Goal: Task Accomplishment & Management: Manage account settings

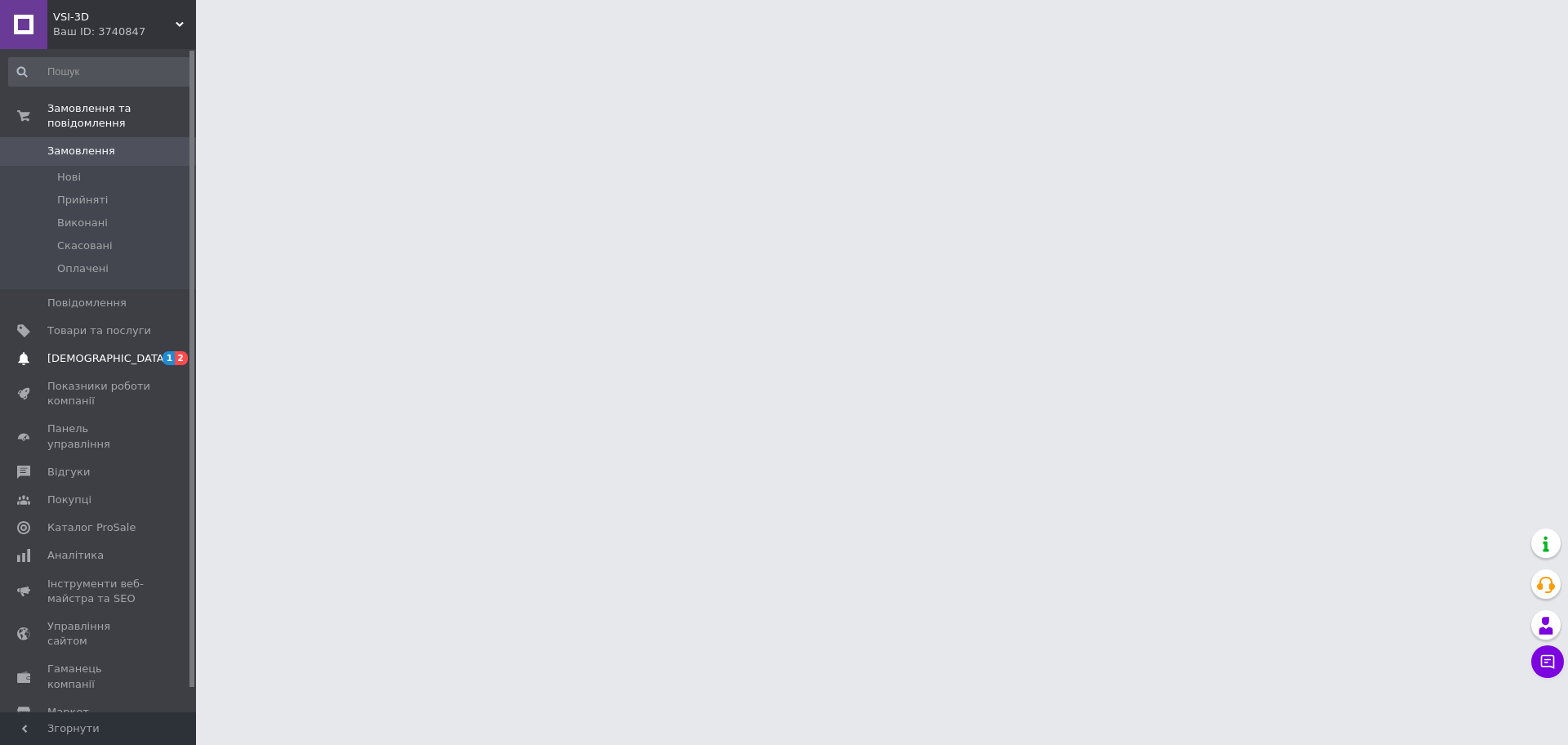
click at [141, 351] on span "[DEMOGRAPHIC_DATA]" at bounding box center [99, 358] width 104 height 15
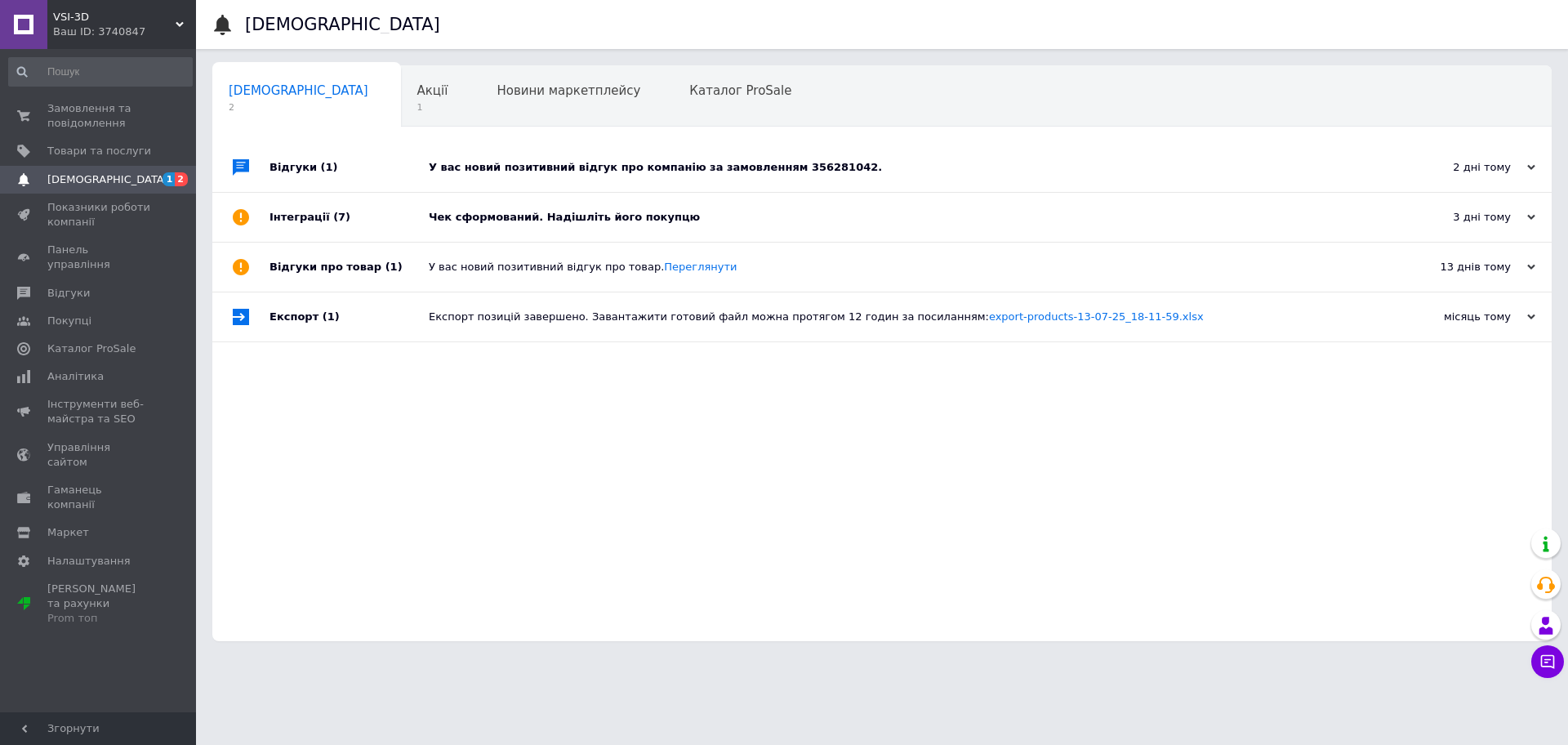
click at [546, 171] on div "У вас новий позитивний відгук про компанію за замовленням 356281042." at bounding box center [899, 167] width 943 height 15
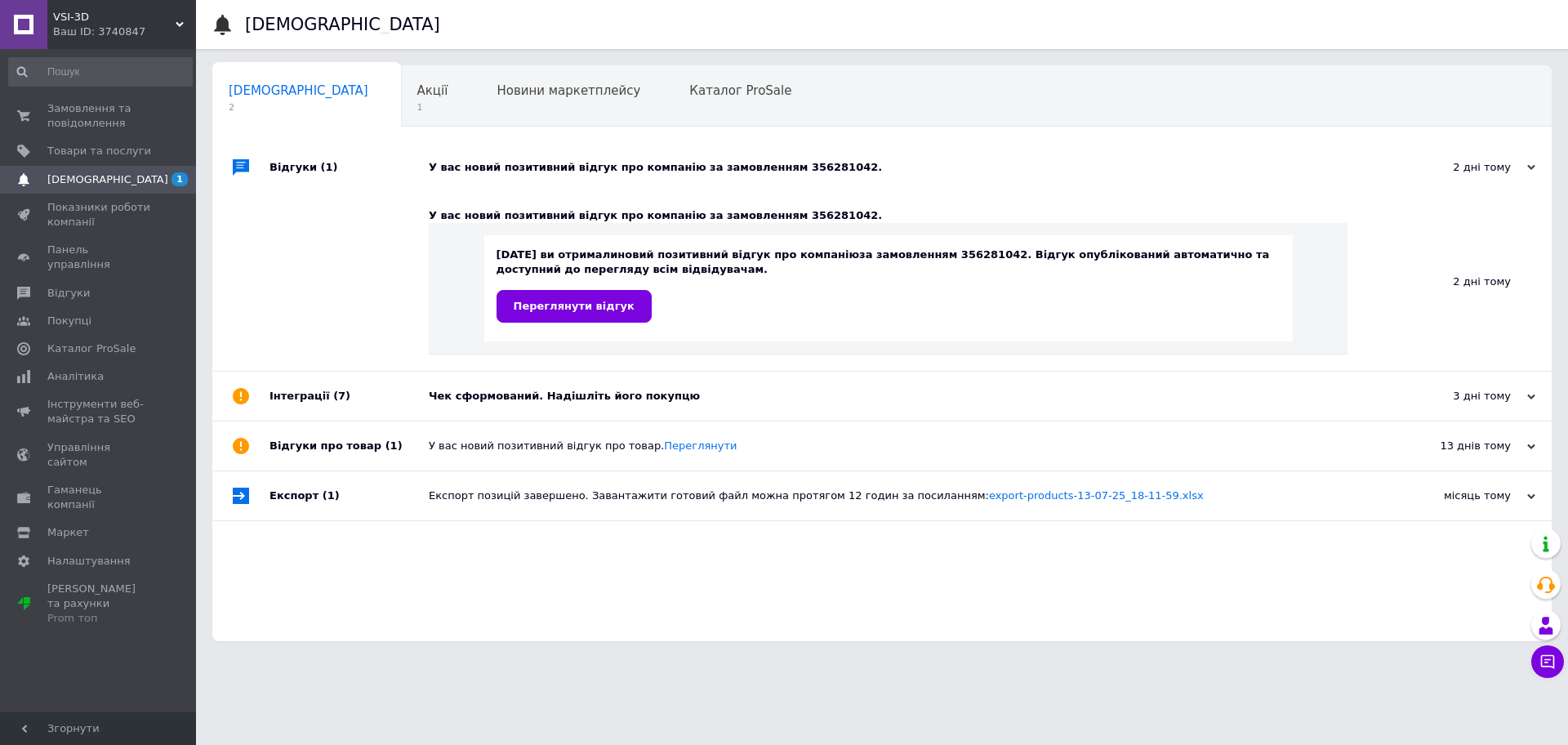
click at [504, 395] on div "Чек сформований. Надішліть його покупцю" at bounding box center [899, 396] width 943 height 15
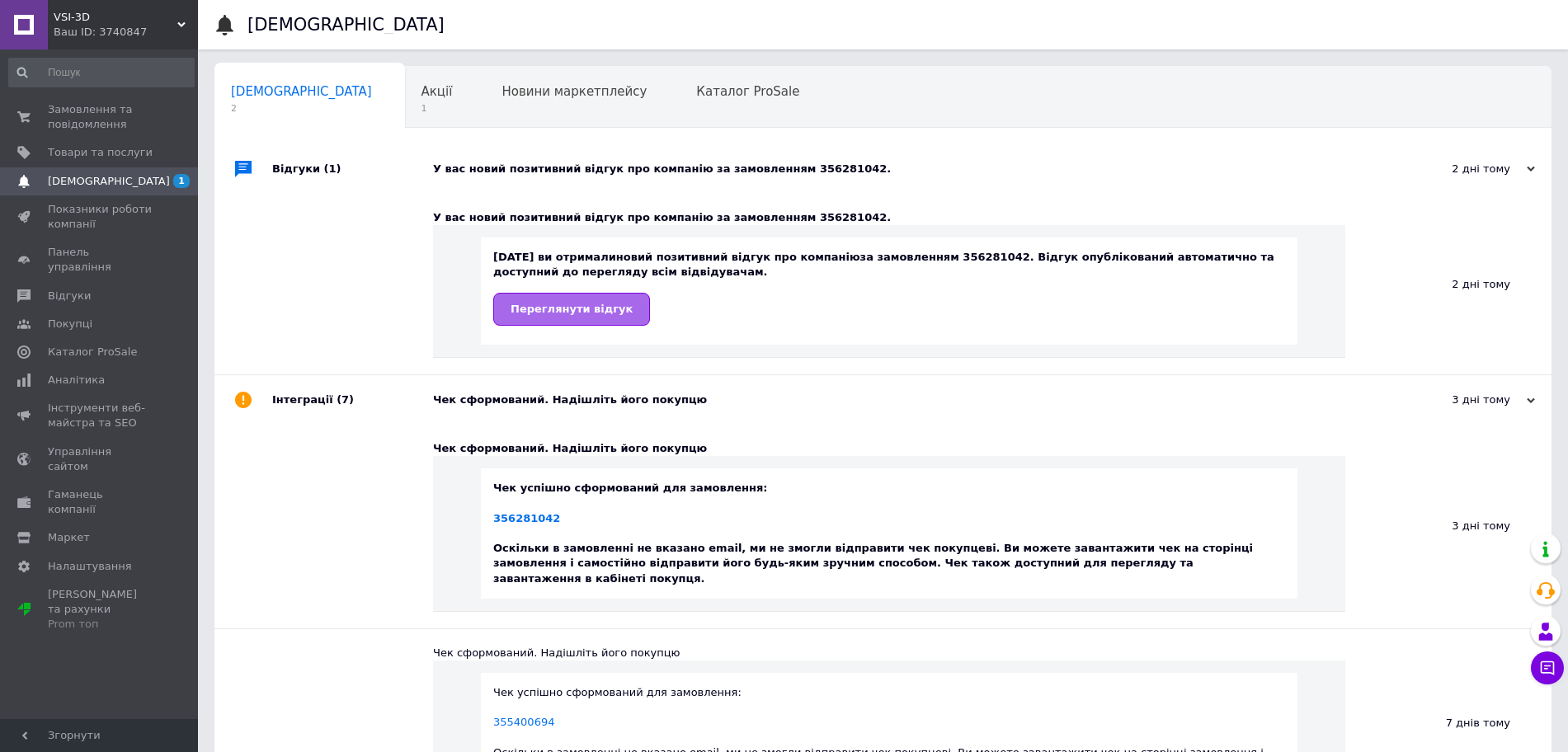
click at [561, 306] on span "Переглянути відгук" at bounding box center [572, 308] width 122 height 12
click at [126, 112] on span "Замовлення та повідомлення" at bounding box center [100, 116] width 105 height 30
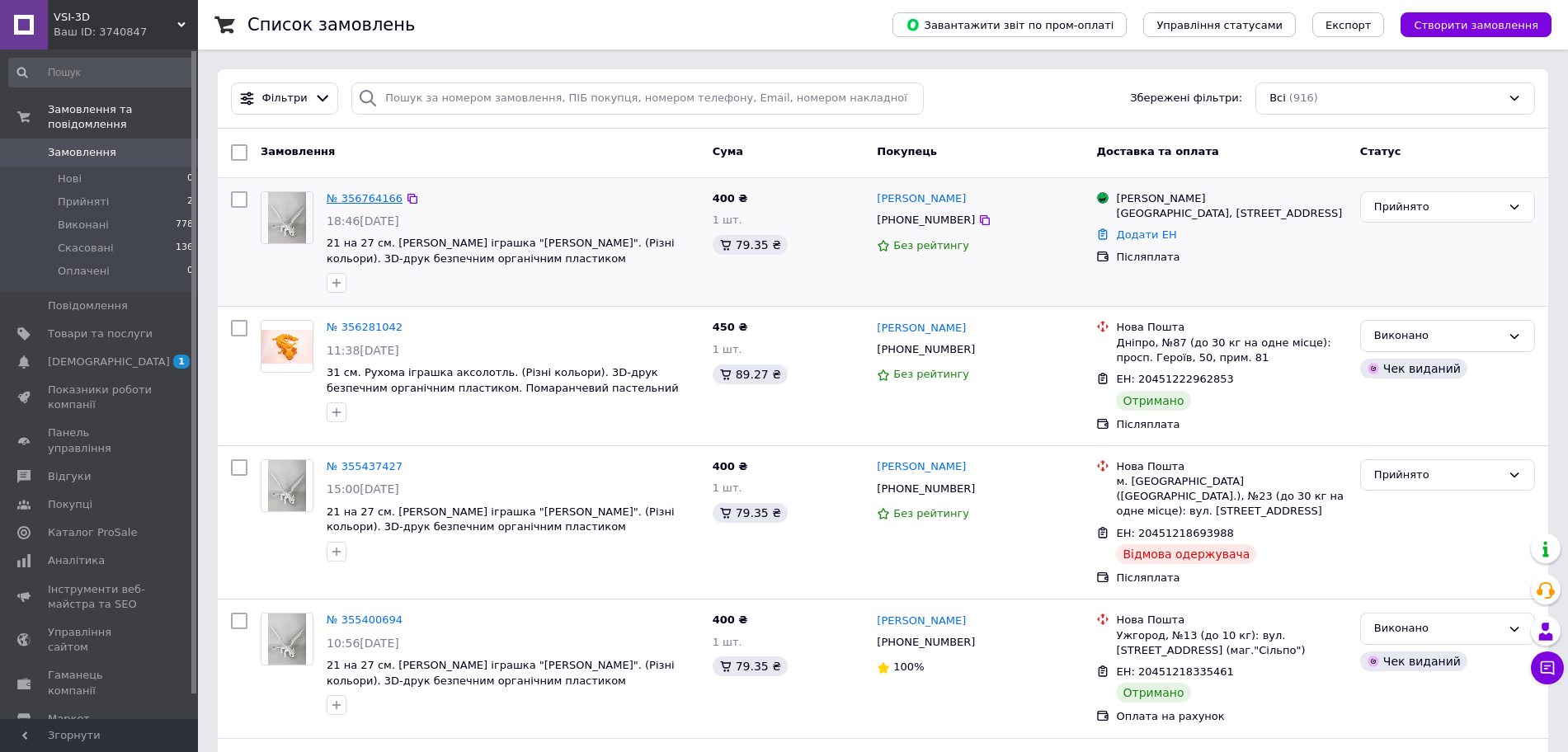
click at [332, 194] on link "№ 356764166" at bounding box center [364, 198] width 75 height 12
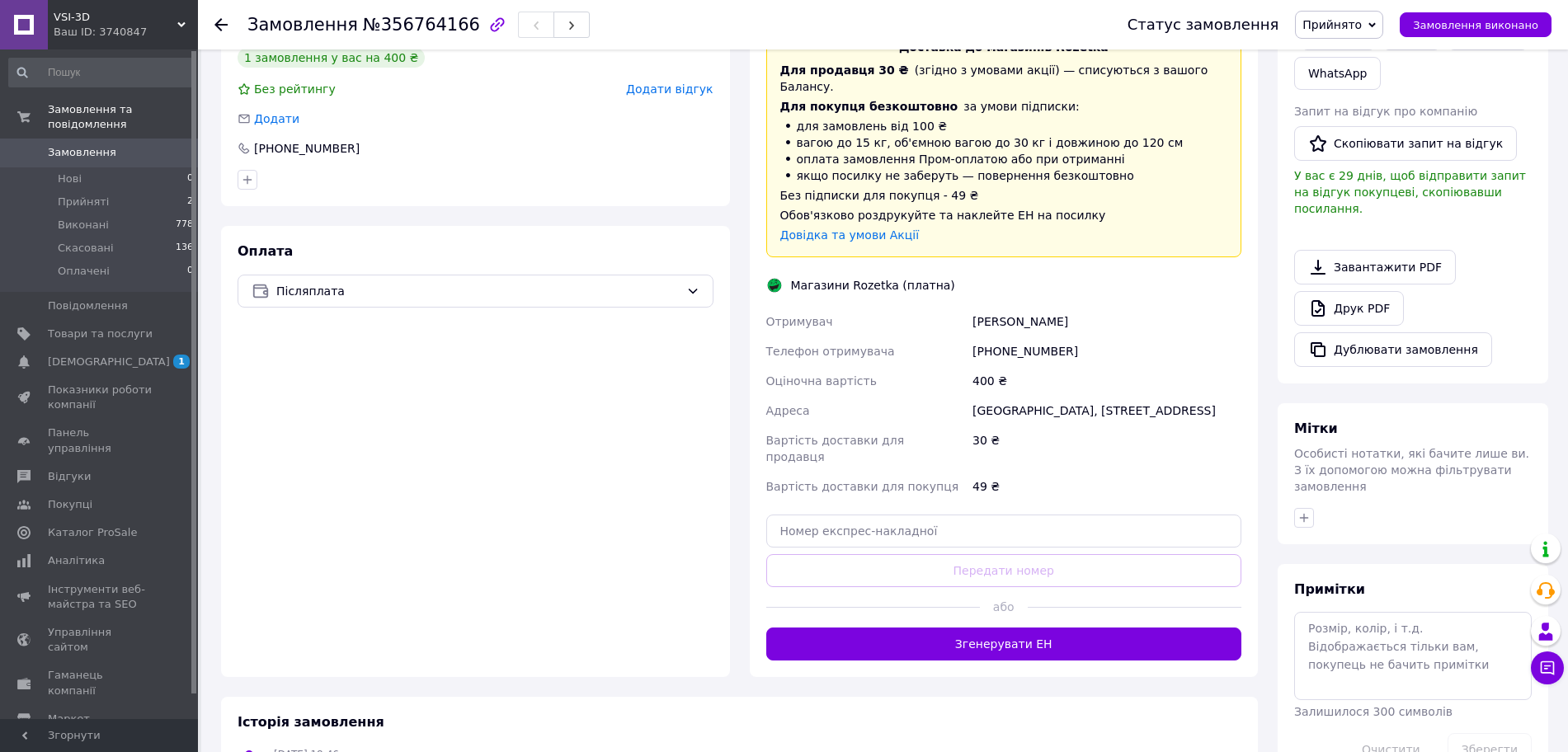
scroll to position [384, 0]
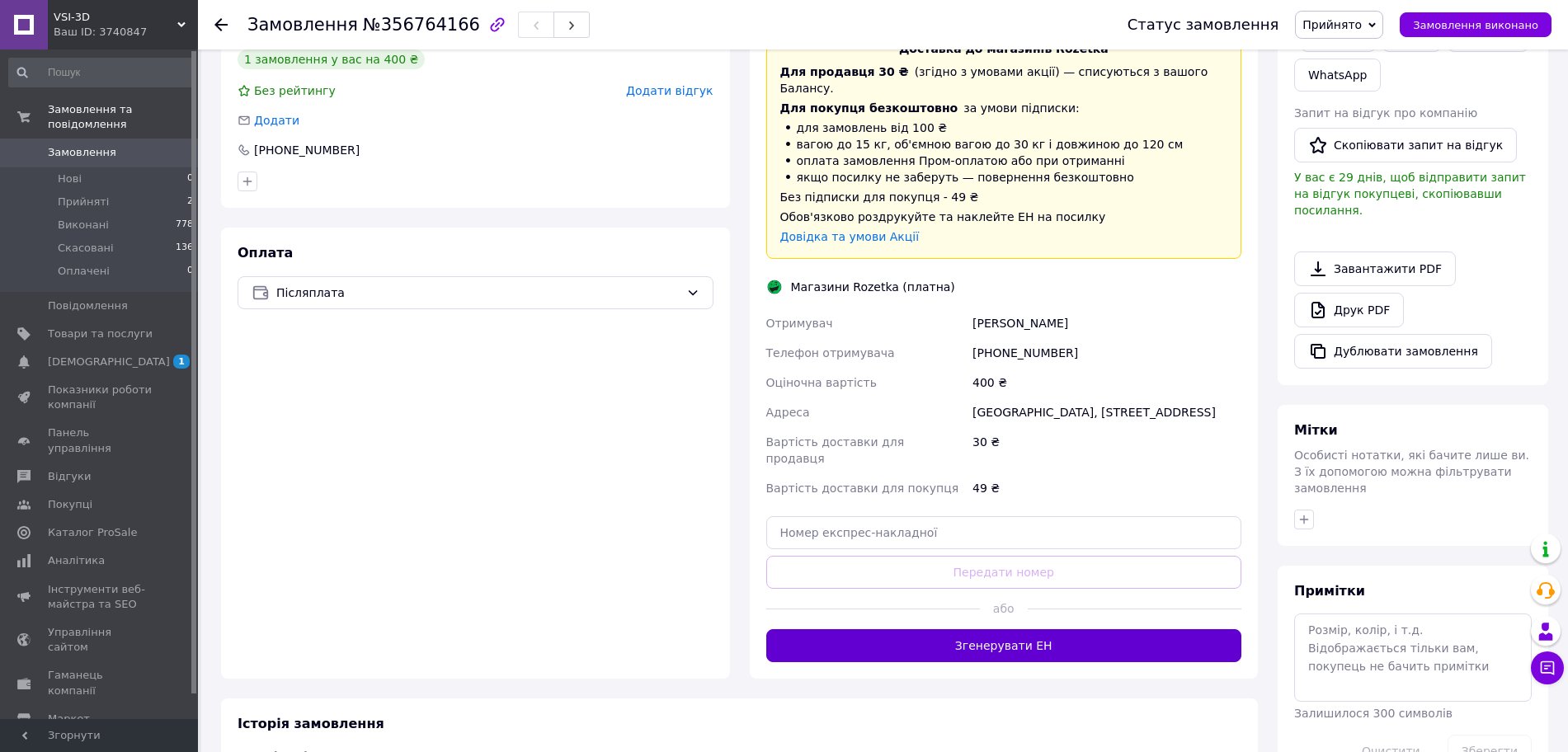
click at [952, 629] on button "Згенерувати ЕН" at bounding box center [1004, 645] width 476 height 33
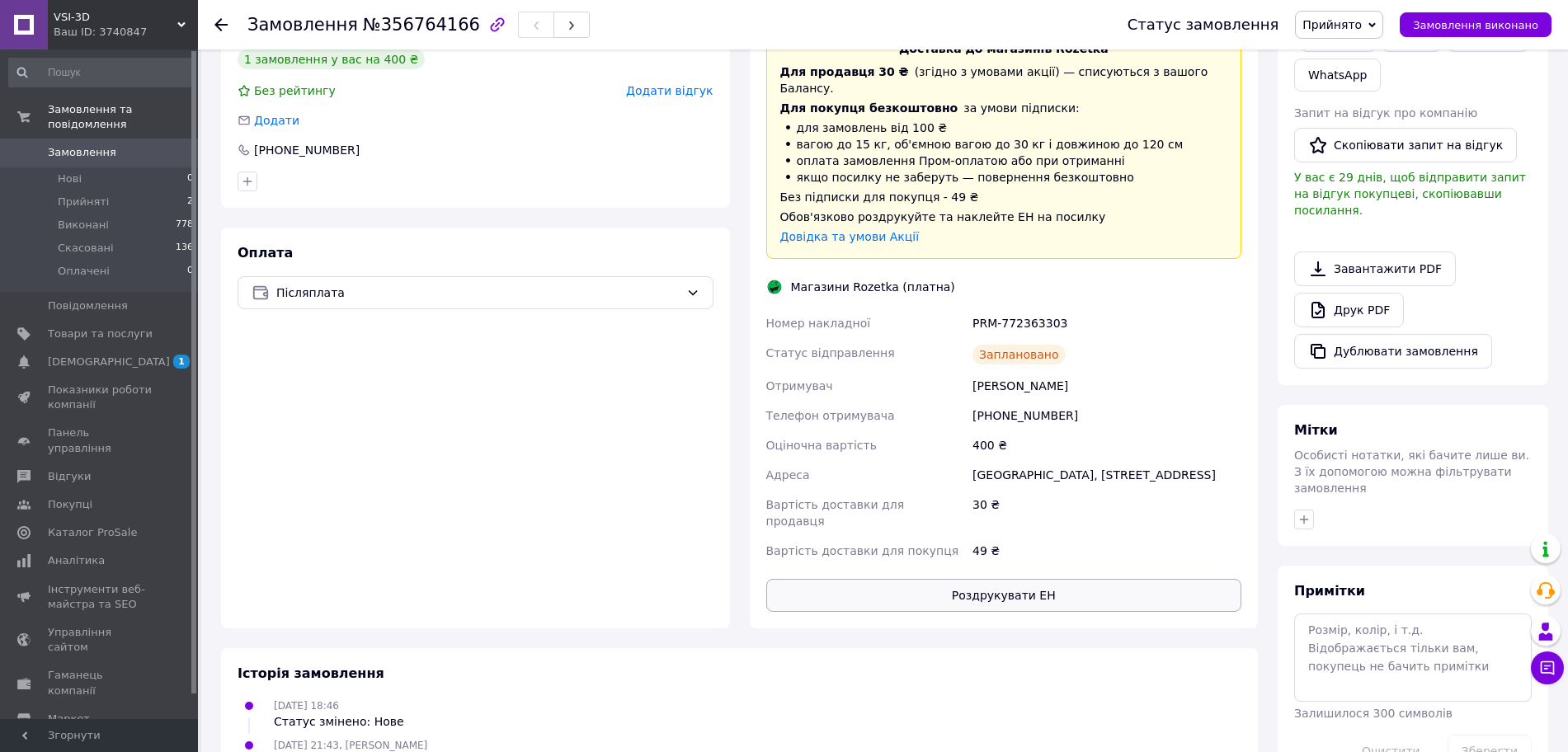
click at [982, 578] on button "Роздрукувати ЕН" at bounding box center [1004, 595] width 476 height 33
